Goal: Task Accomplishment & Management: Complete application form

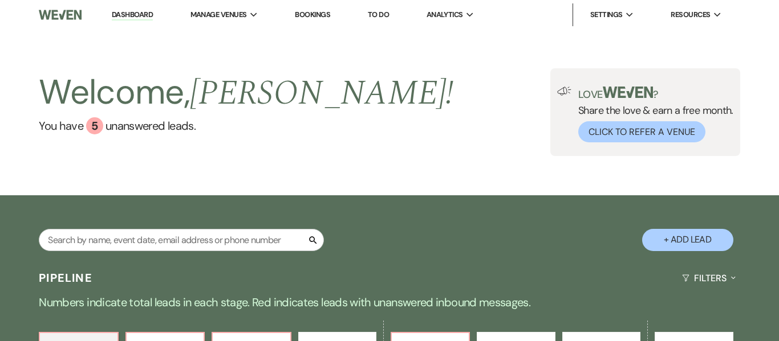
click at [325, 10] on link "Bookings" at bounding box center [312, 15] width 35 height 10
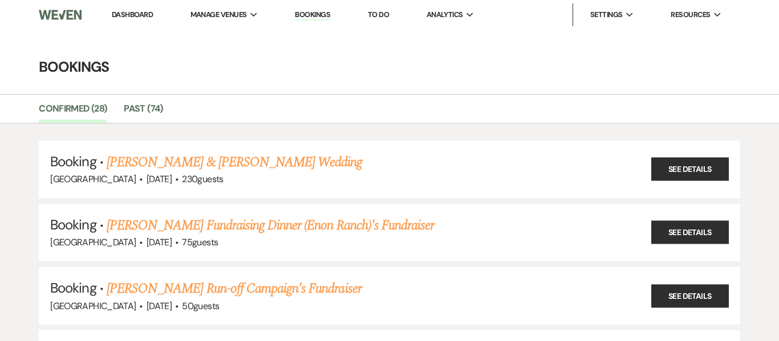
click at [118, 10] on link "Dashboard" at bounding box center [132, 15] width 41 height 10
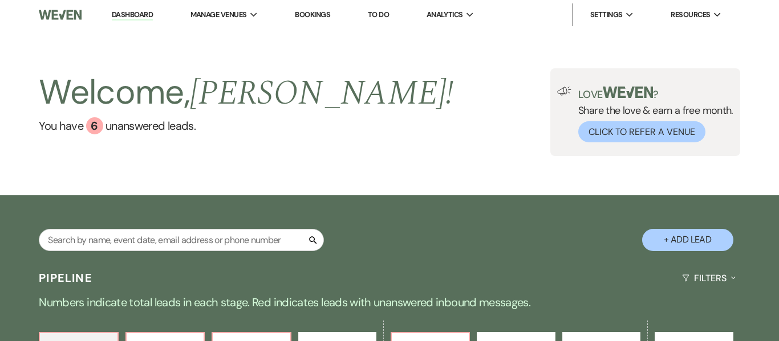
click at [694, 243] on button "+ Add Lead" at bounding box center [687, 240] width 91 height 22
select select "637"
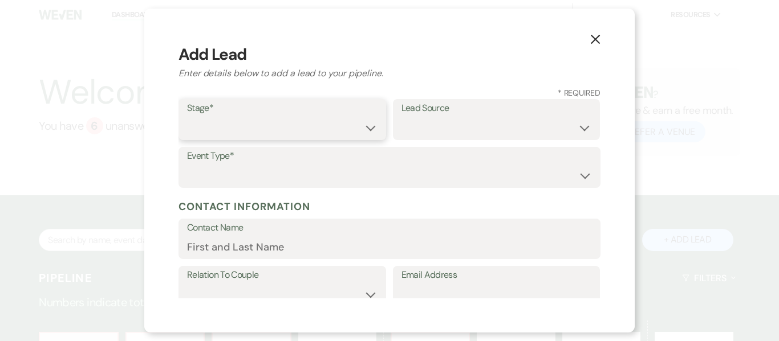
click at [370, 125] on select "Inquiry Follow Up Tour Requested Tour Confirmed Toured Proposal Sent Booked Lost" at bounding box center [282, 128] width 190 height 22
select select "7"
click at [187, 117] on select "Inquiry Follow Up Tour Requested Tour Confirmed Toured Proposal Sent Booked Lost" at bounding box center [282, 128] width 190 height 22
click at [586, 127] on select "Weven Venue Website Instagram Facebook Pinterest Google The Knot Wedding Wire H…" at bounding box center [496, 128] width 190 height 22
select select "23"
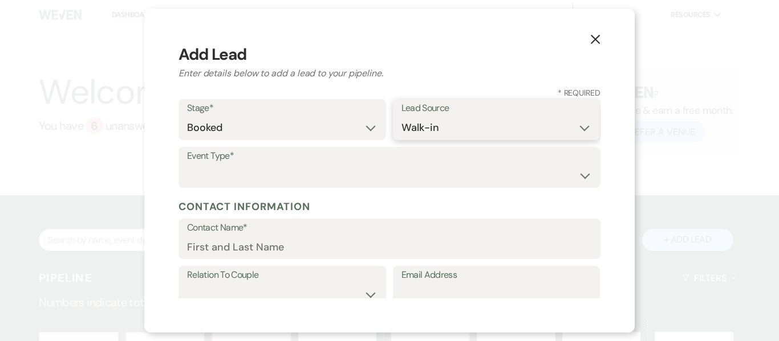
click at [401, 117] on select "Weven Venue Website Instagram Facebook Pinterest Google The Knot Wedding Wire H…" at bounding box center [496, 128] width 190 height 22
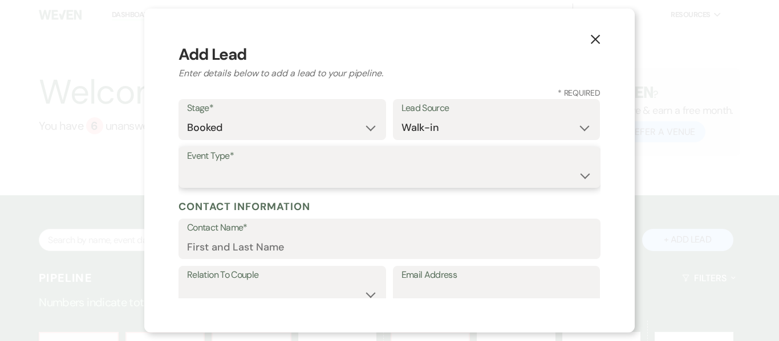
click at [401, 183] on select "Wedding Anniversary Party Baby Shower Bachelorette / Bachelor Party Birthday Pa…" at bounding box center [389, 176] width 405 height 22
select select "13"
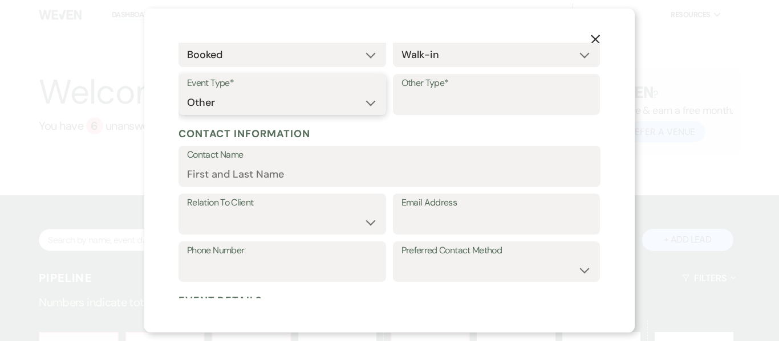
scroll to position [74, 0]
click at [470, 97] on input "Other Type*" at bounding box center [496, 102] width 190 height 22
type input "FEM Trip"
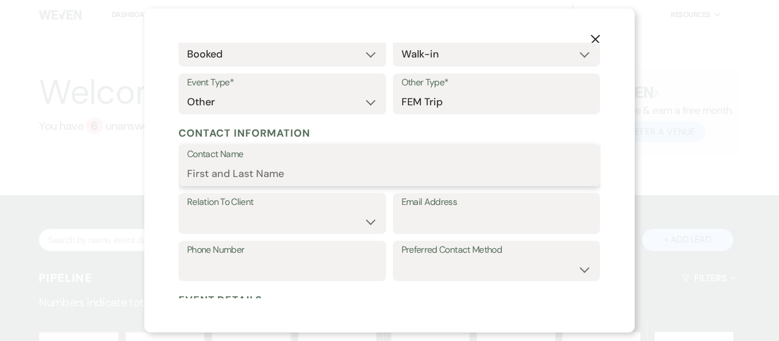
click at [364, 177] on input "Contact Name" at bounding box center [389, 174] width 405 height 22
type input "[PERSON_NAME] - Fem Trip"
select select "1"
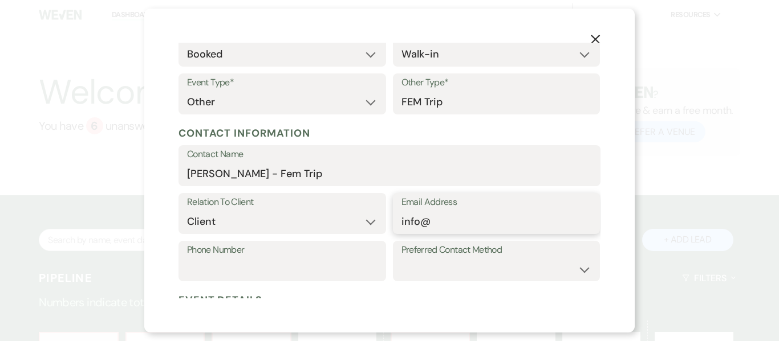
type input "[EMAIL_ADDRESS][DOMAIN_NAME]"
click at [307, 271] on input "Phone Number" at bounding box center [282, 269] width 190 height 22
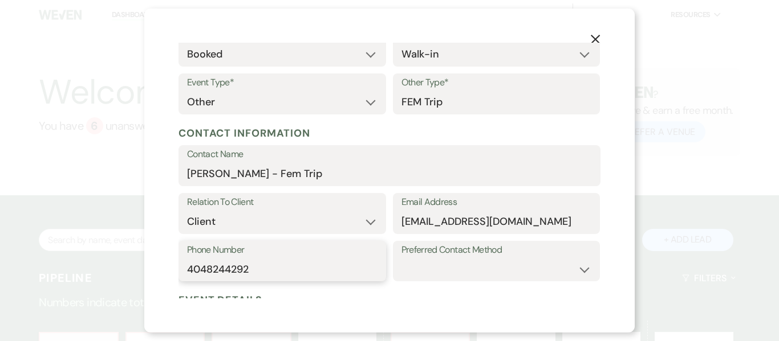
type input "4048244292"
click at [580, 270] on select "Email Phone Text" at bounding box center [496, 269] width 190 height 22
select select "phone"
click at [401, 258] on select "Email Phone Text" at bounding box center [496, 269] width 190 height 22
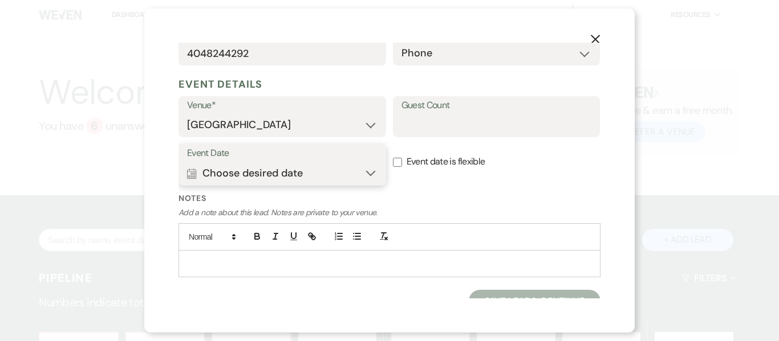
click at [375, 162] on button "Calendar Choose desired date Expand" at bounding box center [282, 173] width 190 height 23
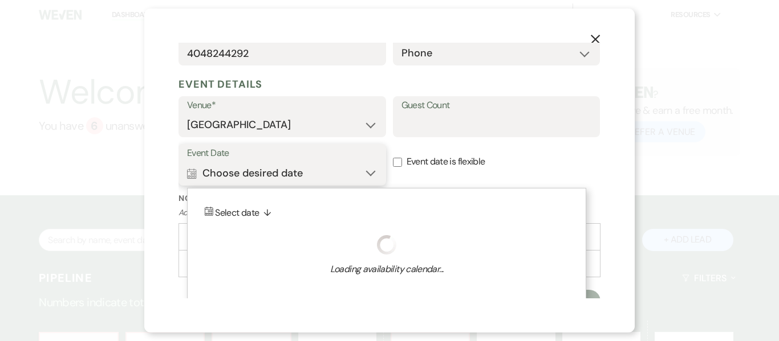
scroll to position [303, 0]
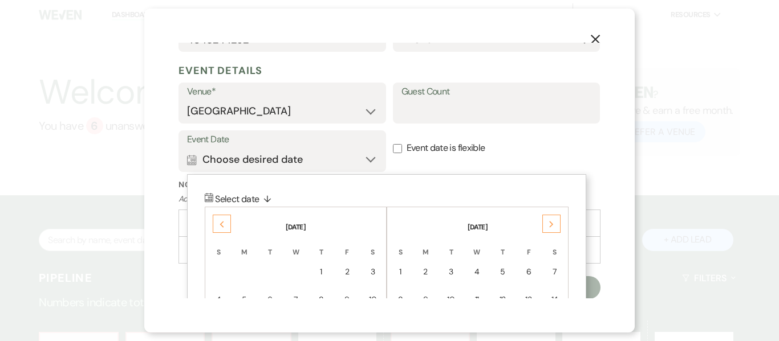
click at [222, 226] on use at bounding box center [222, 224] width 4 height 6
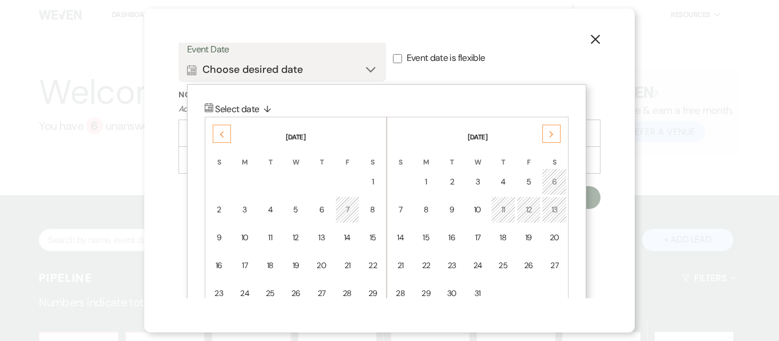
scroll to position [394, 0]
click at [320, 238] on div "13" at bounding box center [321, 237] width 10 height 12
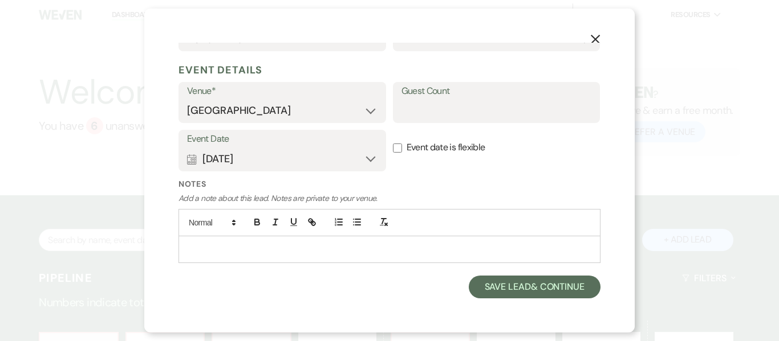
scroll to position [303, 0]
click at [318, 249] on p at bounding box center [390, 250] width 404 height 13
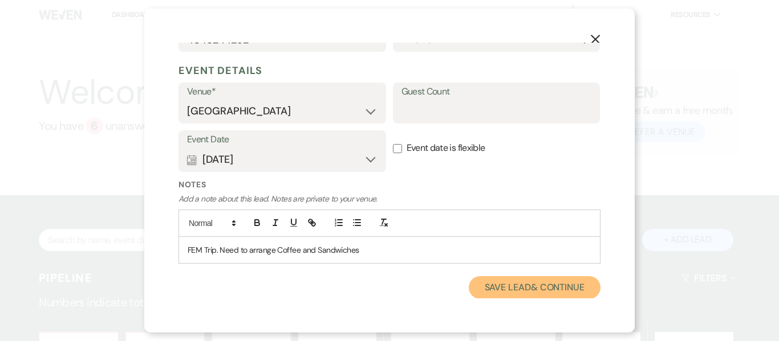
click at [539, 287] on button "Save Lead & Continue" at bounding box center [535, 287] width 132 height 23
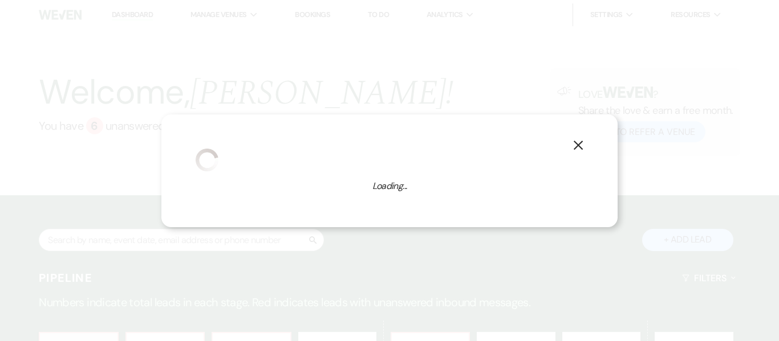
select select "13"
select select "637"
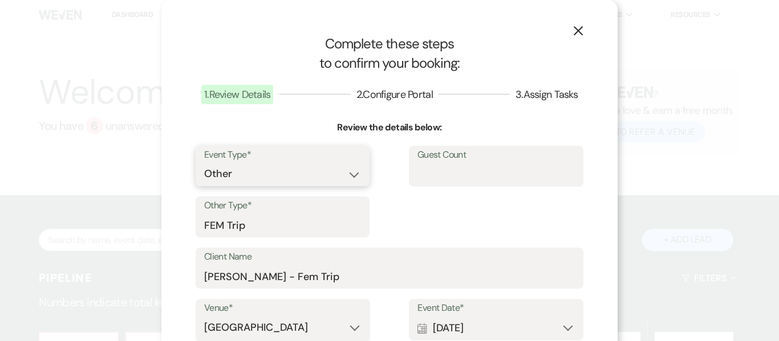
click at [356, 174] on select "Wedding Anniversary Party Baby Shower Bachelorette / Bachelor Party Birthday Pa…" at bounding box center [282, 174] width 157 height 22
click at [204, 163] on select "Wedding Anniversary Party Baby Shower Bachelorette / Bachelor Party Birthday Pa…" at bounding box center [282, 174] width 157 height 22
click at [434, 173] on input "Guest Count" at bounding box center [495, 174] width 157 height 22
type input "6"
click at [419, 209] on div "Event Type* Wedding Anniversary Party Baby Shower Bachelorette / Bachelor Party…" at bounding box center [390, 197] width 388 height 103
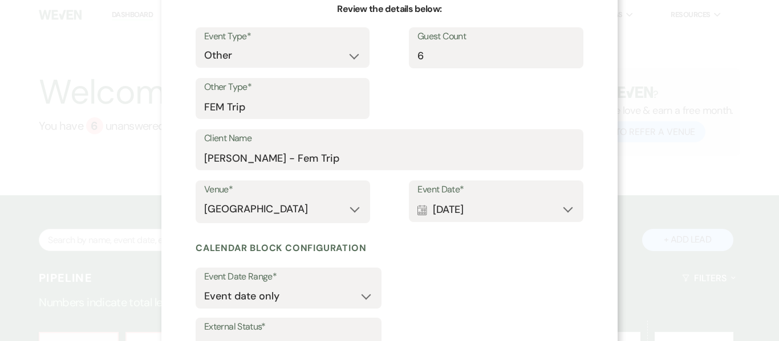
scroll to position [213, 0]
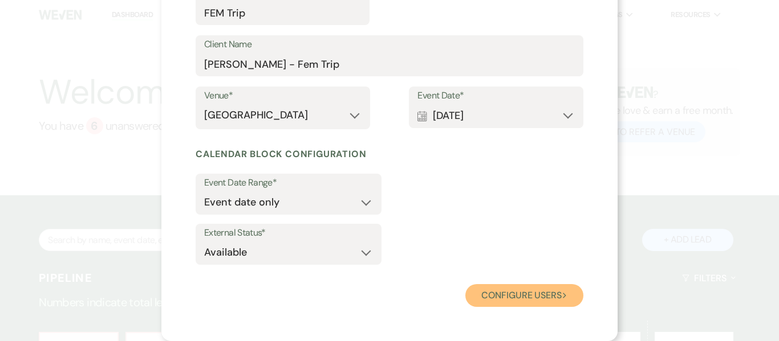
click at [514, 290] on button "Configure users Next" at bounding box center [524, 295] width 118 height 23
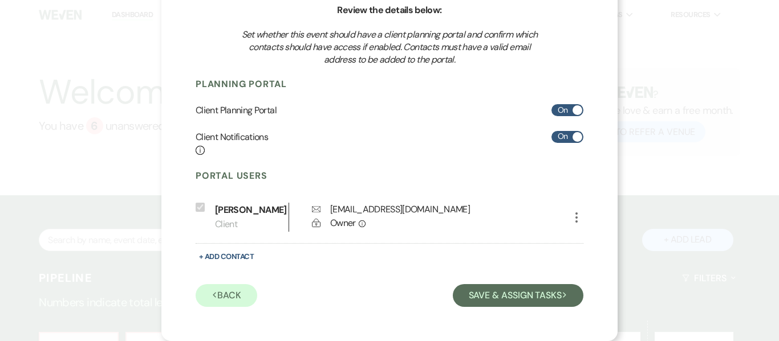
scroll to position [117, 0]
click at [575, 219] on icon "More" at bounding box center [576, 218] width 14 height 14
click at [601, 231] on button "Pencil Edit" at bounding box center [595, 240] width 53 height 19
select select "1"
select select "6"
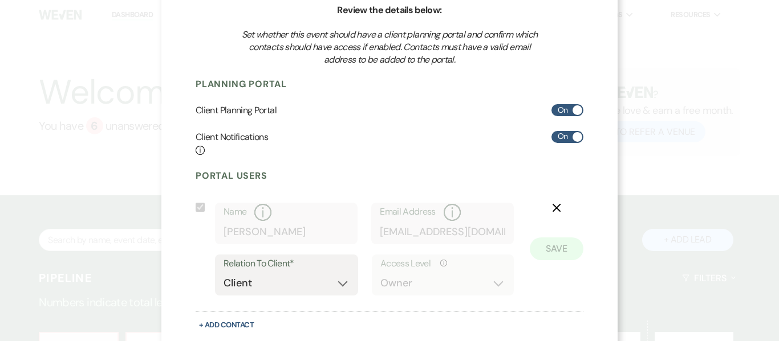
click at [461, 219] on label "Email Address Info" at bounding box center [442, 212] width 125 height 17
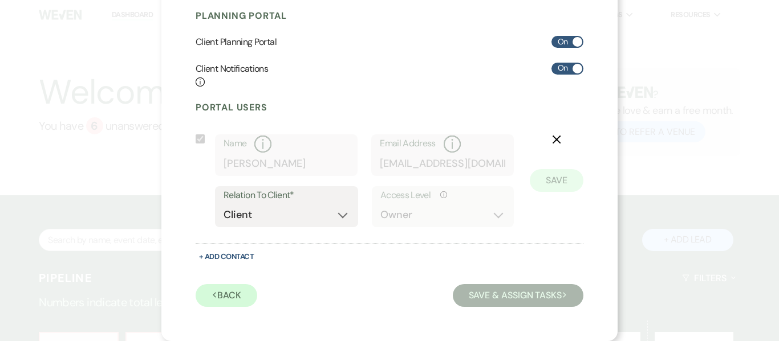
click at [429, 266] on div "Portal Users Include on Planning Portal Name Info [PERSON_NAME] Email Address I…" at bounding box center [390, 203] width 388 height 205
click at [554, 140] on icon "X" at bounding box center [556, 139] width 9 height 9
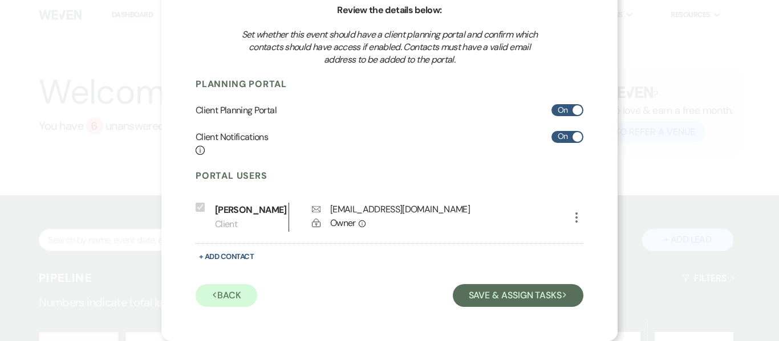
scroll to position [117, 0]
click at [569, 215] on icon "More" at bounding box center [576, 218] width 14 height 14
click at [592, 239] on use "button" at bounding box center [588, 240] width 9 height 9
select select "1"
select select "6"
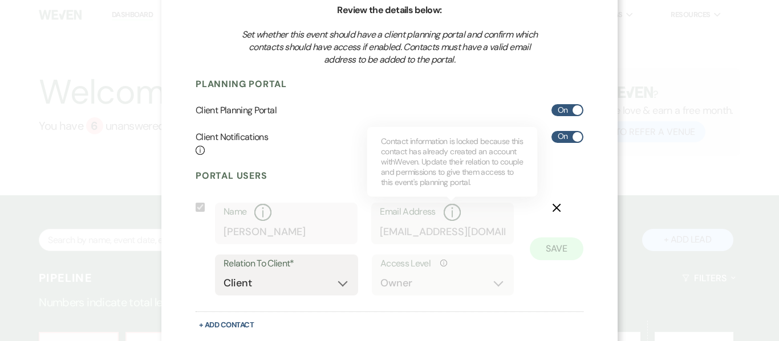
click at [449, 215] on icon "Info" at bounding box center [451, 212] width 19 height 17
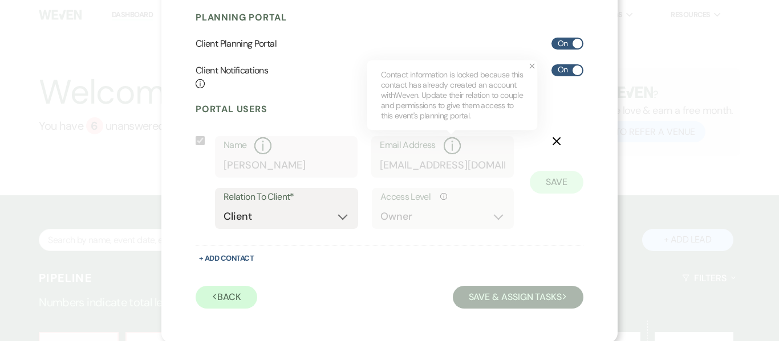
scroll to position [186, 0]
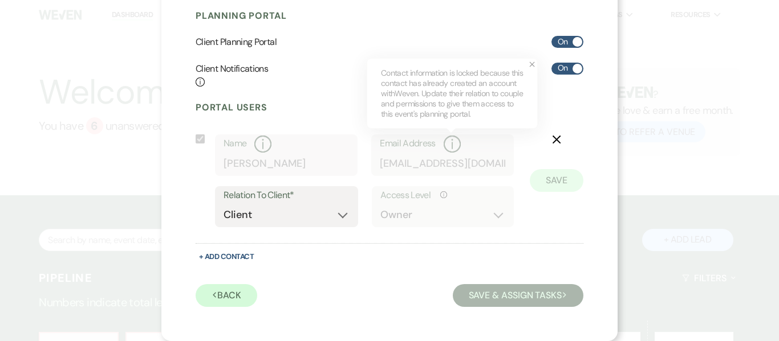
click at [555, 140] on use "button" at bounding box center [556, 140] width 9 height 9
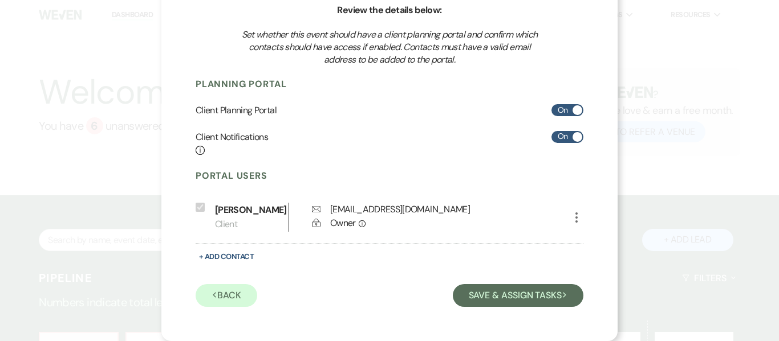
scroll to position [117, 0]
click at [239, 256] on button "+ Add Contact" at bounding box center [227, 257] width 62 height 14
select select "6"
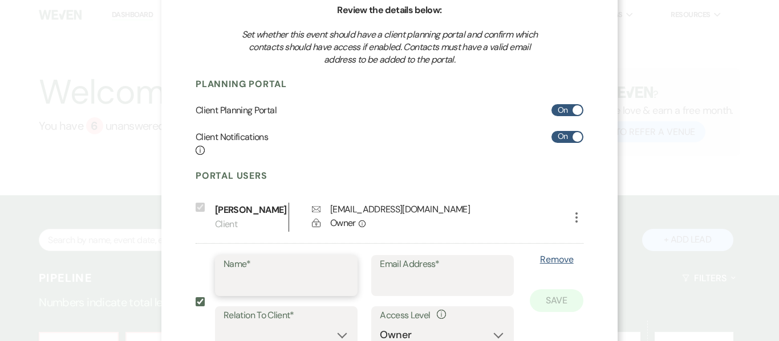
click at [260, 284] on input "Name*" at bounding box center [285, 284] width 125 height 22
click at [290, 286] on input "[PERSON_NAME]" at bounding box center [285, 284] width 125 height 22
type input "[PERSON_NAME]"
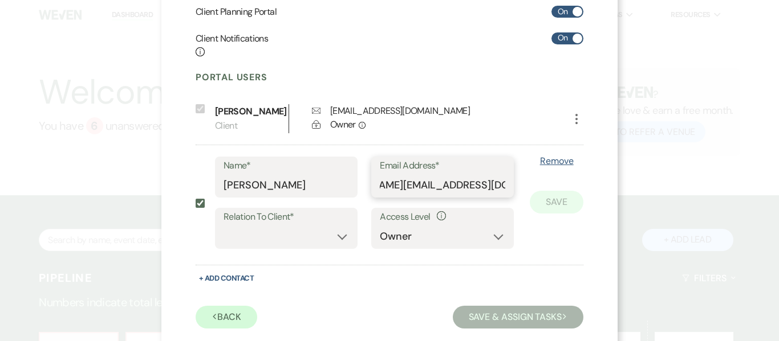
scroll to position [218, 0]
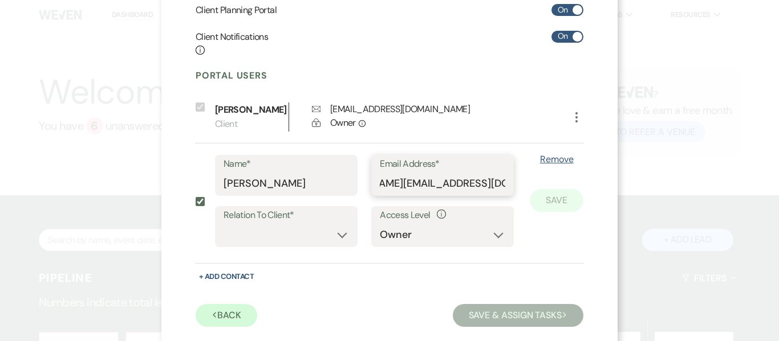
type input "[PERSON_NAME][EMAIL_ADDRESS][DOMAIN_NAME]"
click at [334, 242] on select "Client Event Planner Parent of Client Family Member Friend Other" at bounding box center [285, 235] width 125 height 22
select select "1"
click at [223, 224] on select "Client Event Planner Parent of Client Family Member Friend Other" at bounding box center [285, 235] width 125 height 22
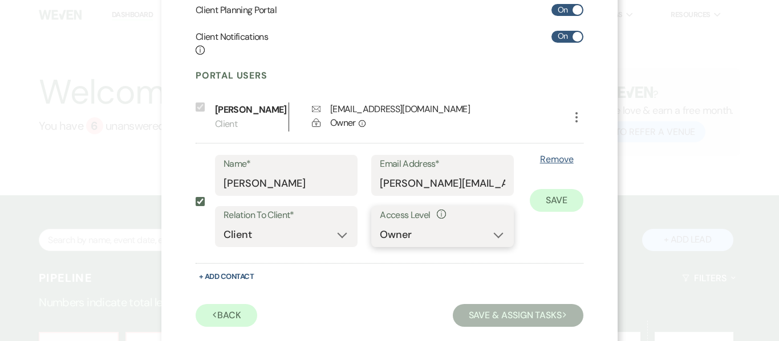
click at [497, 233] on select "No Access Owner Admin Supporter Financier" at bounding box center [442, 235] width 125 height 22
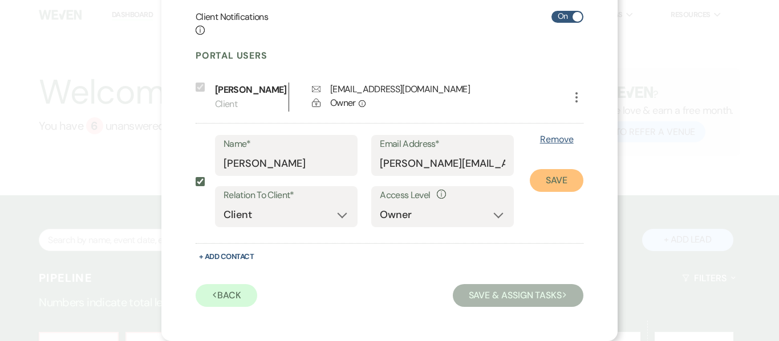
click at [549, 182] on button "Save" at bounding box center [557, 180] width 54 height 23
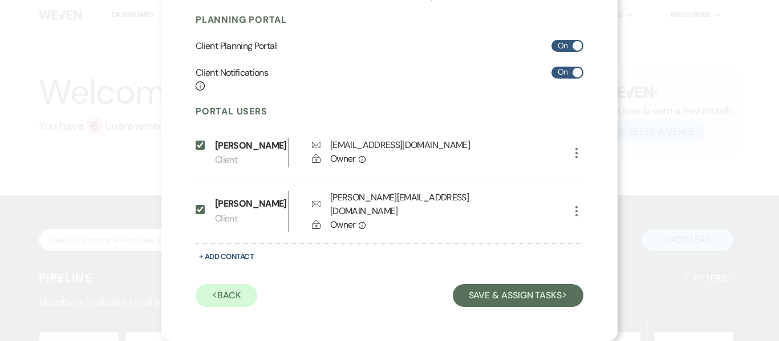
scroll to position [170, 0]
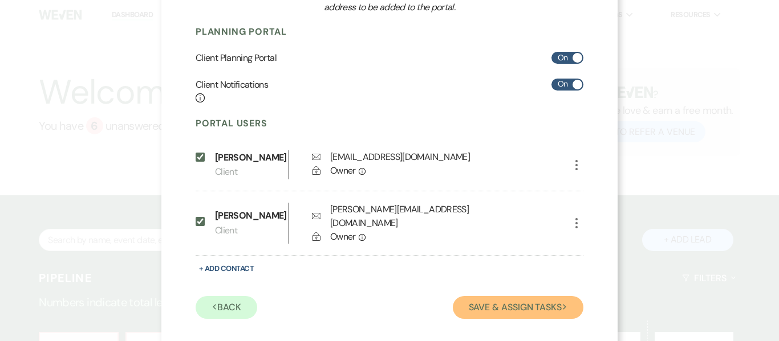
click at [531, 296] on button "Save & Assign Tasks Next" at bounding box center [518, 307] width 131 height 23
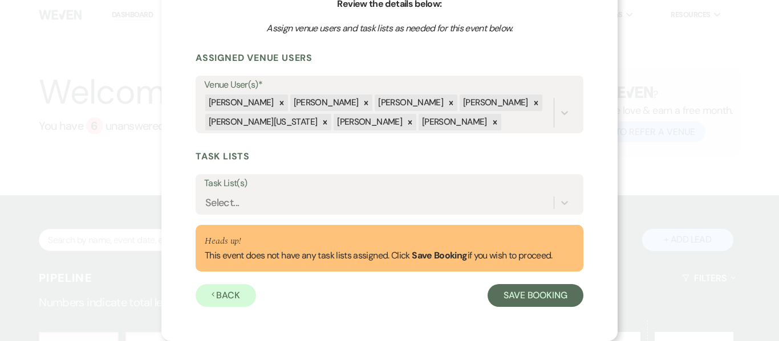
scroll to position [124, 0]
click at [214, 196] on div "Select..." at bounding box center [222, 203] width 34 height 15
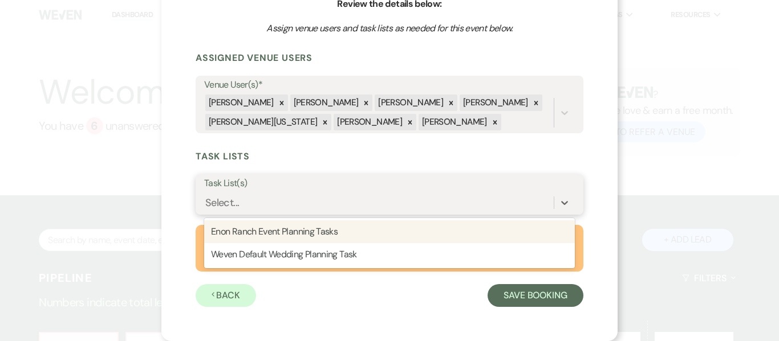
click at [272, 205] on div "Select..." at bounding box center [378, 203] width 349 height 20
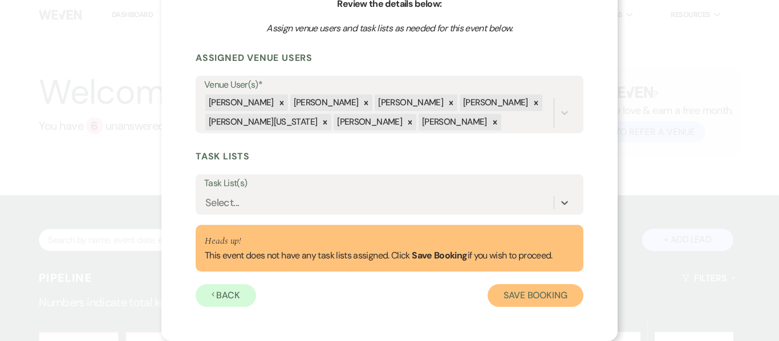
click at [539, 295] on button "Save Booking" at bounding box center [535, 295] width 96 height 23
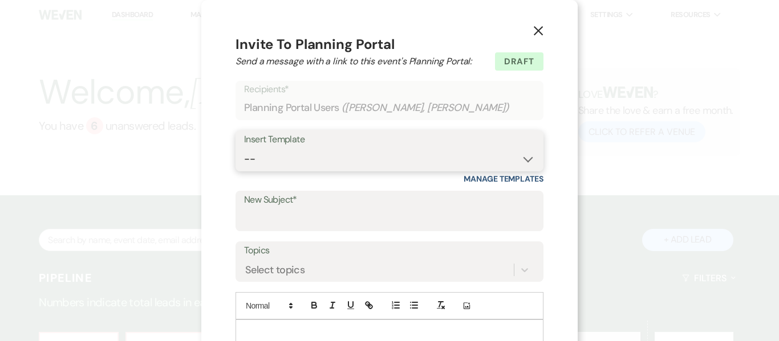
click at [529, 161] on select "-- Inquiry Follow Up Email #2 Contract Sending Template Payment Template Rental…" at bounding box center [389, 159] width 291 height 22
click at [244, 148] on select "-- Inquiry Follow Up Email #2 Contract Sending Template Payment Template Rental…" at bounding box center [389, 159] width 291 height 22
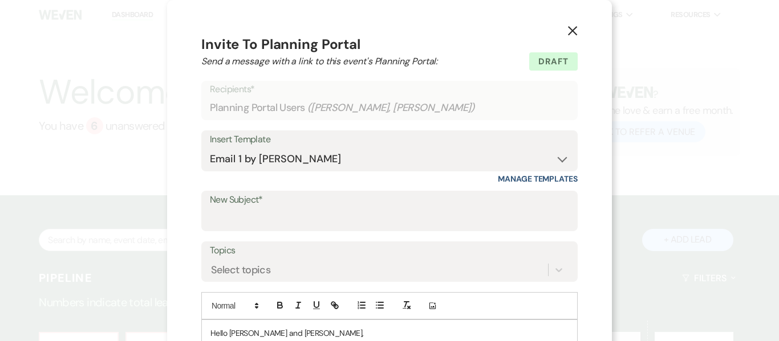
drag, startPoint x: 571, startPoint y: 33, endPoint x: 560, endPoint y: 161, distance: 128.7
click at [560, 161] on select "-- Inquiry Follow Up Email #2 Contract Sending Template Payment Template Rental…" at bounding box center [389, 159] width 359 height 22
select select "0"
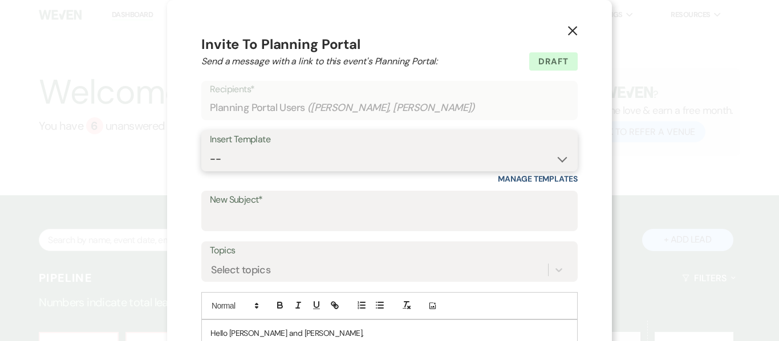
click at [244, 148] on select "-- Inquiry Follow Up Email #2 Contract Sending Template Payment Template Rental…" at bounding box center [389, 159] width 359 height 22
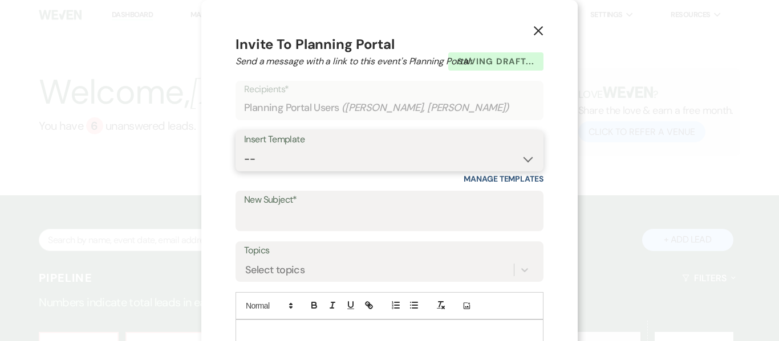
scroll to position [141, 0]
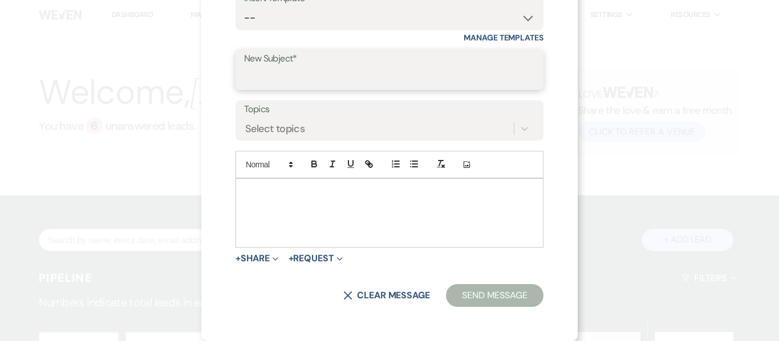
click at [404, 75] on input "New Subject*" at bounding box center [389, 78] width 291 height 22
type input "FEM Trip"
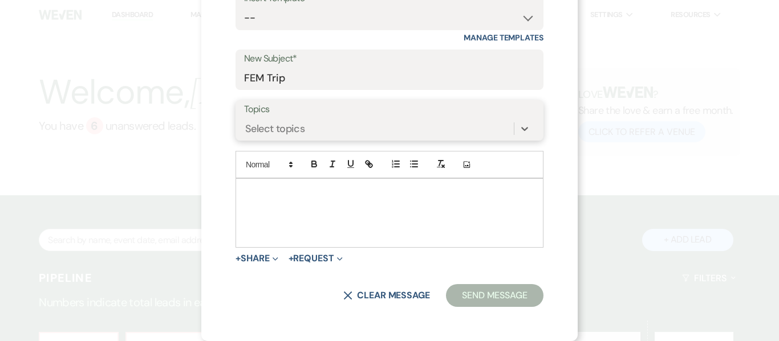
type input "F"
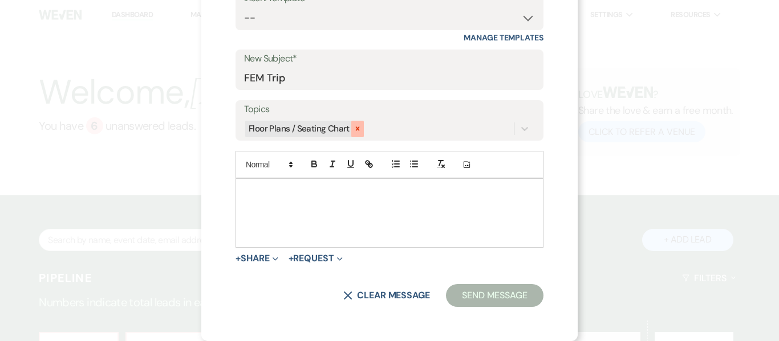
click at [355, 130] on icon at bounding box center [357, 129] width 8 height 8
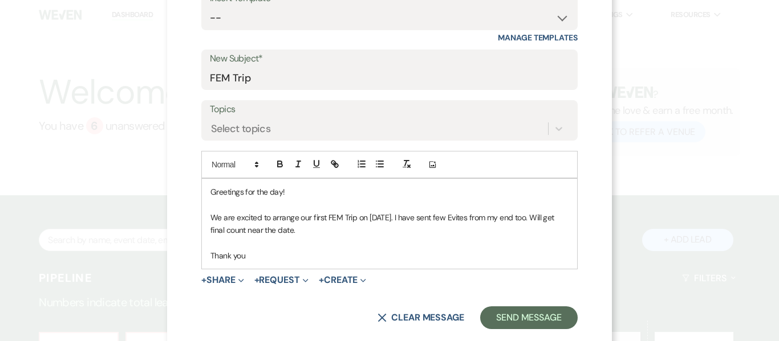
click at [356, 229] on p "We are excited to arrange our first FEM Trip on [DATE]. I have sent few Evites …" at bounding box center [389, 224] width 358 height 26
drag, startPoint x: 524, startPoint y: 321, endPoint x: 263, endPoint y: 256, distance: 269.0
click at [263, 256] on form "Draft saved! Recipients* Planning Portal Users ( [PERSON_NAME], [PERSON_NAME] )…" at bounding box center [389, 135] width 376 height 390
click at [263, 256] on p "Thank you" at bounding box center [389, 256] width 358 height 13
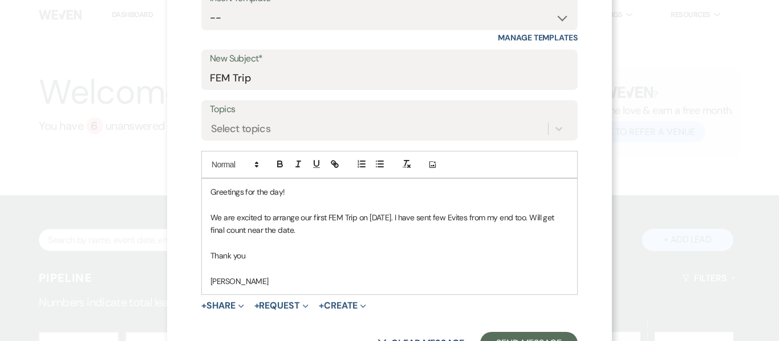
scroll to position [189, 0]
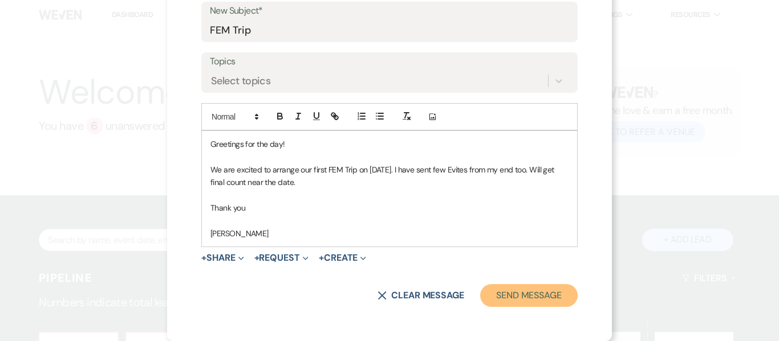
click at [511, 295] on button "Send Message" at bounding box center [528, 295] width 97 height 23
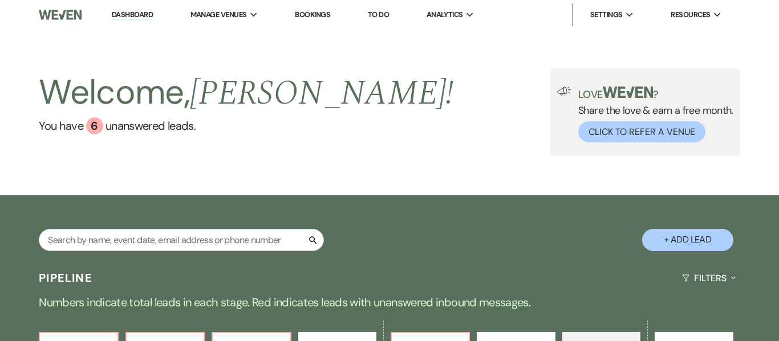
click at [141, 14] on link "Dashboard" at bounding box center [132, 15] width 41 height 11
